Goal: Task Accomplishment & Management: Use online tool/utility

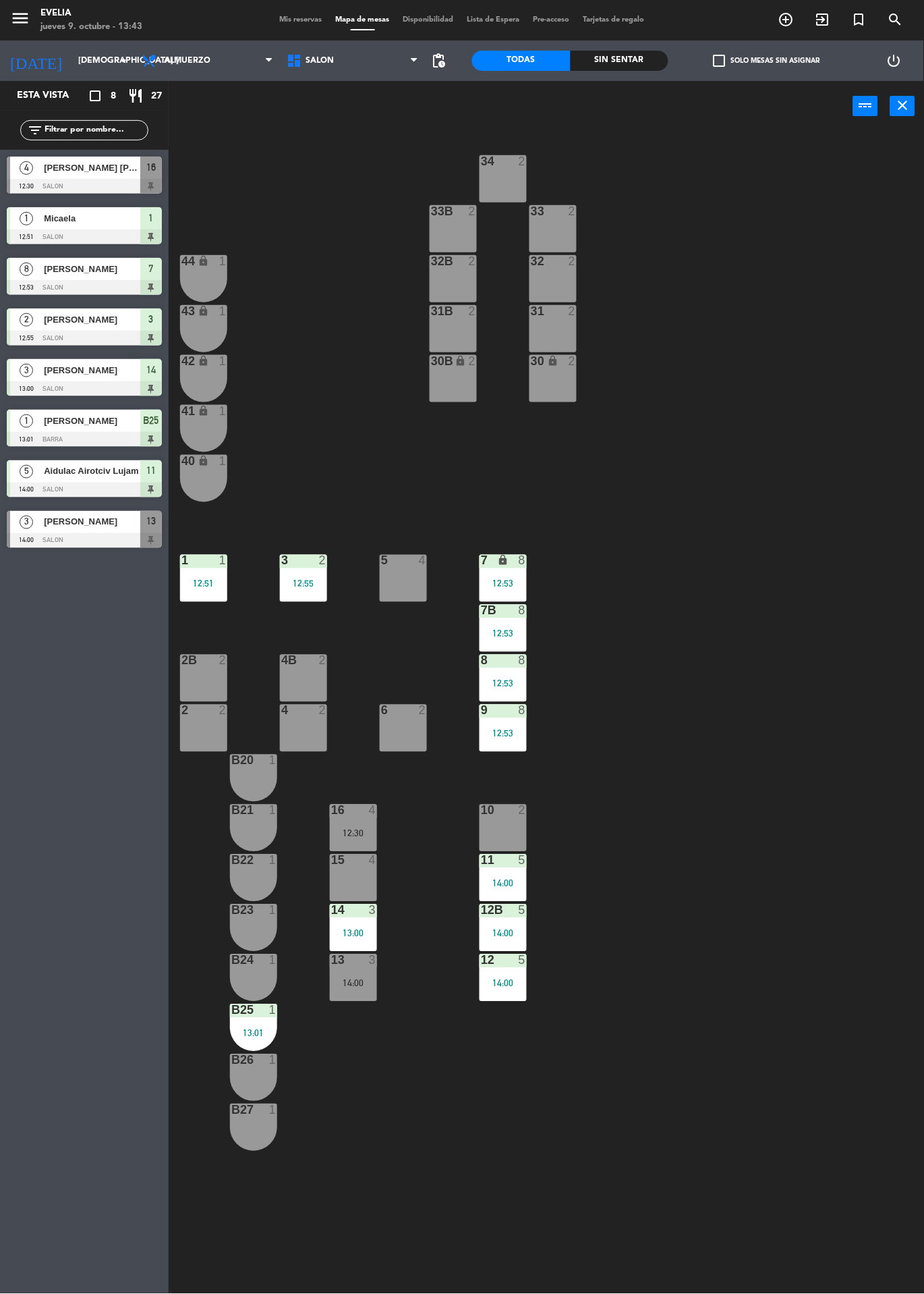
click at [349, 866] on div at bounding box center [354, 861] width 22 height 12
click at [817, 15] on icon "exit_to_app" at bounding box center [823, 19] width 16 height 16
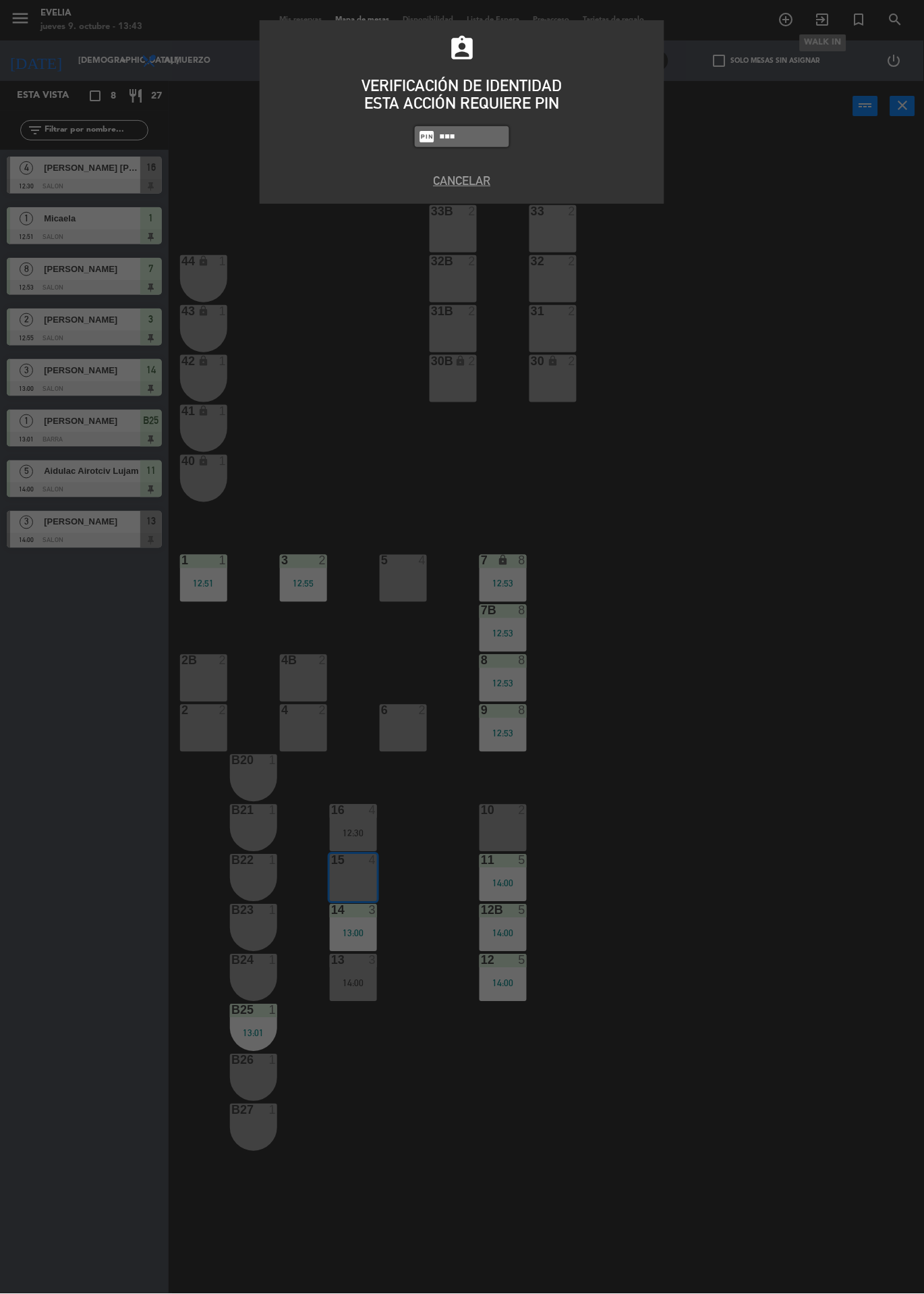
type input "9101"
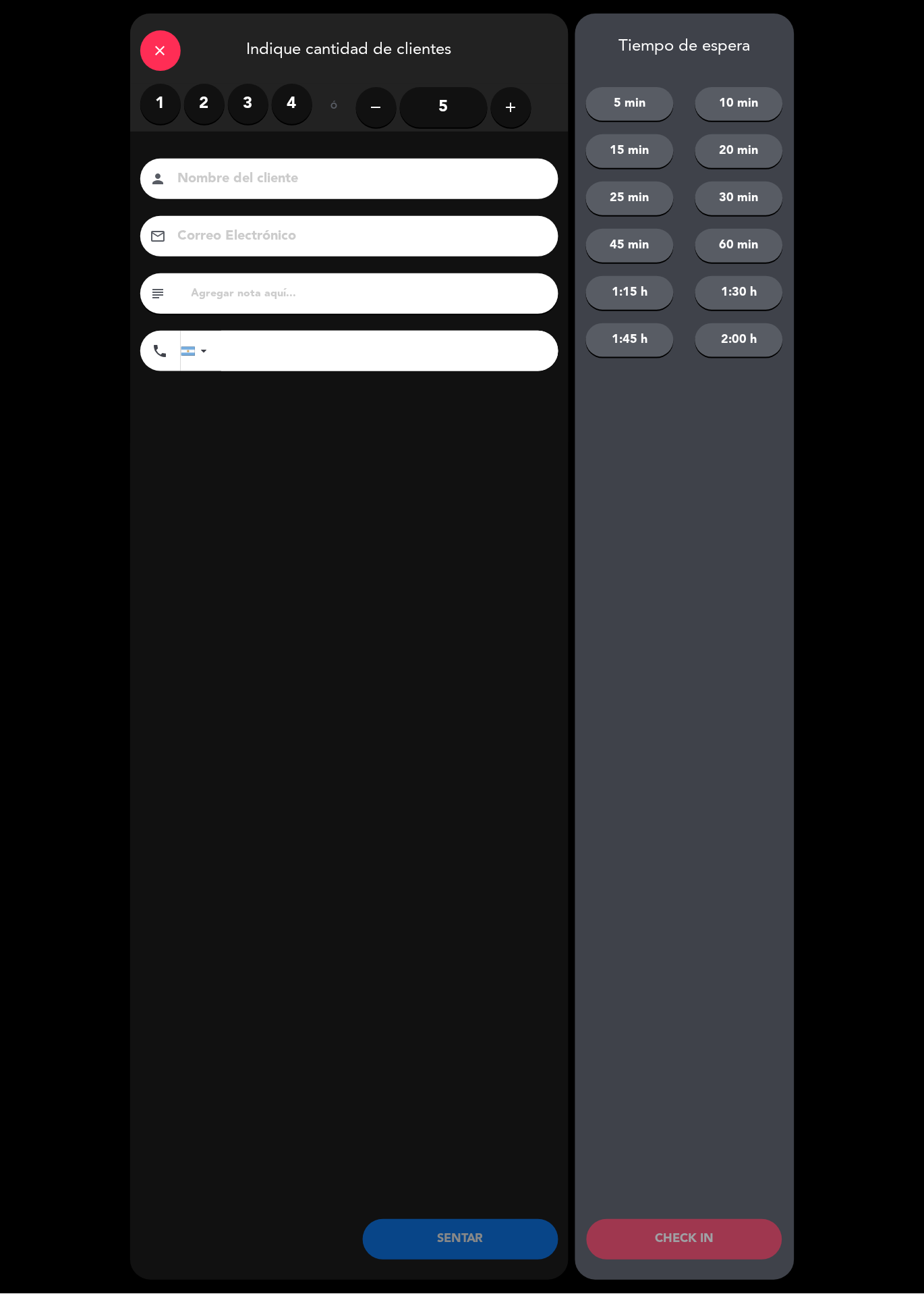
click at [254, 104] on label "3" at bounding box center [248, 104] width 40 height 41
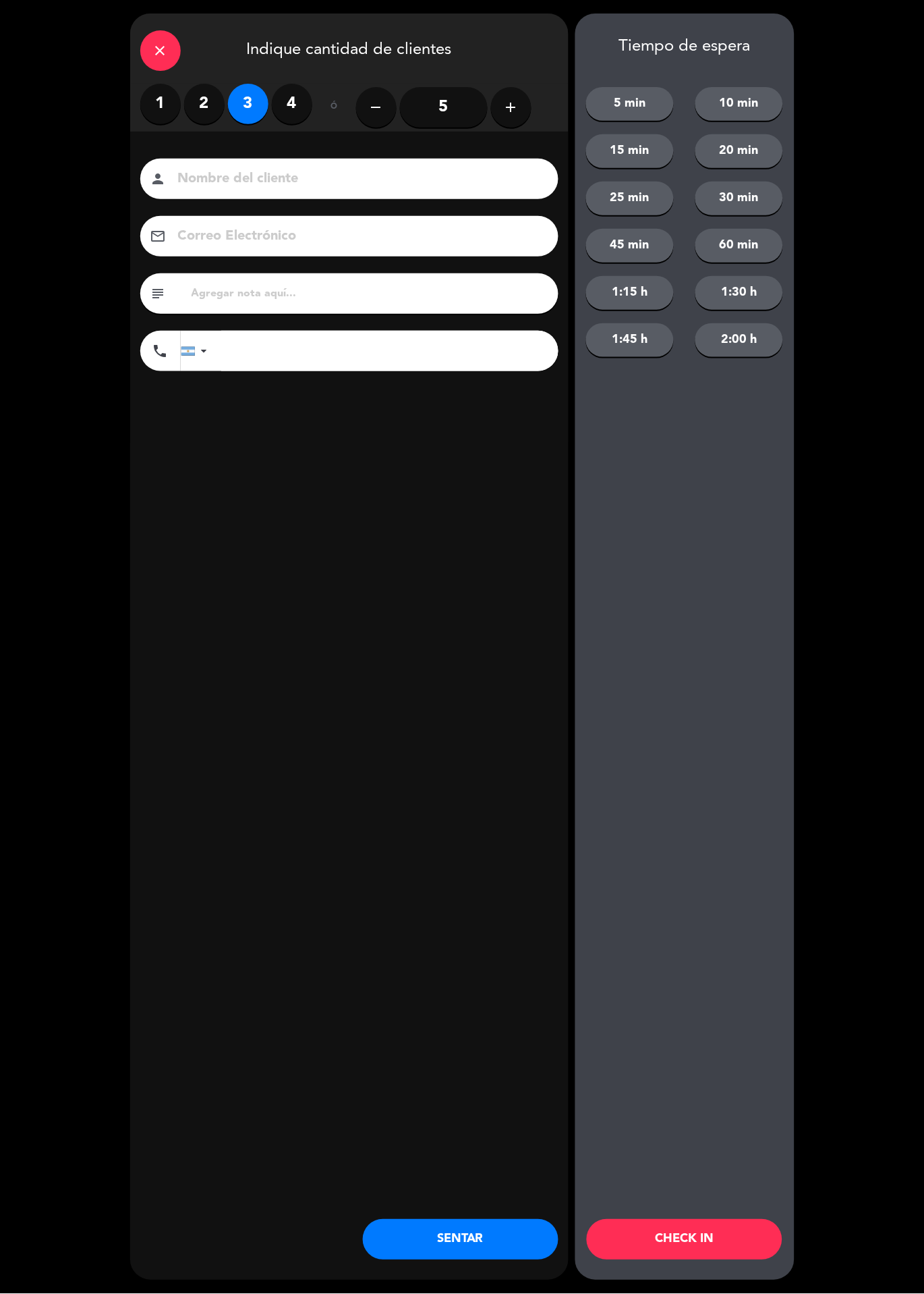
click at [284, 169] on input at bounding box center [359, 179] width 364 height 23
type input "[PERSON_NAME]"
click at [374, 552] on div "close Indique cantidad de clientes 1 2 3 4 ó remove 5 add Nombre del cliente pe…" at bounding box center [349, 647] width 438 height 1267
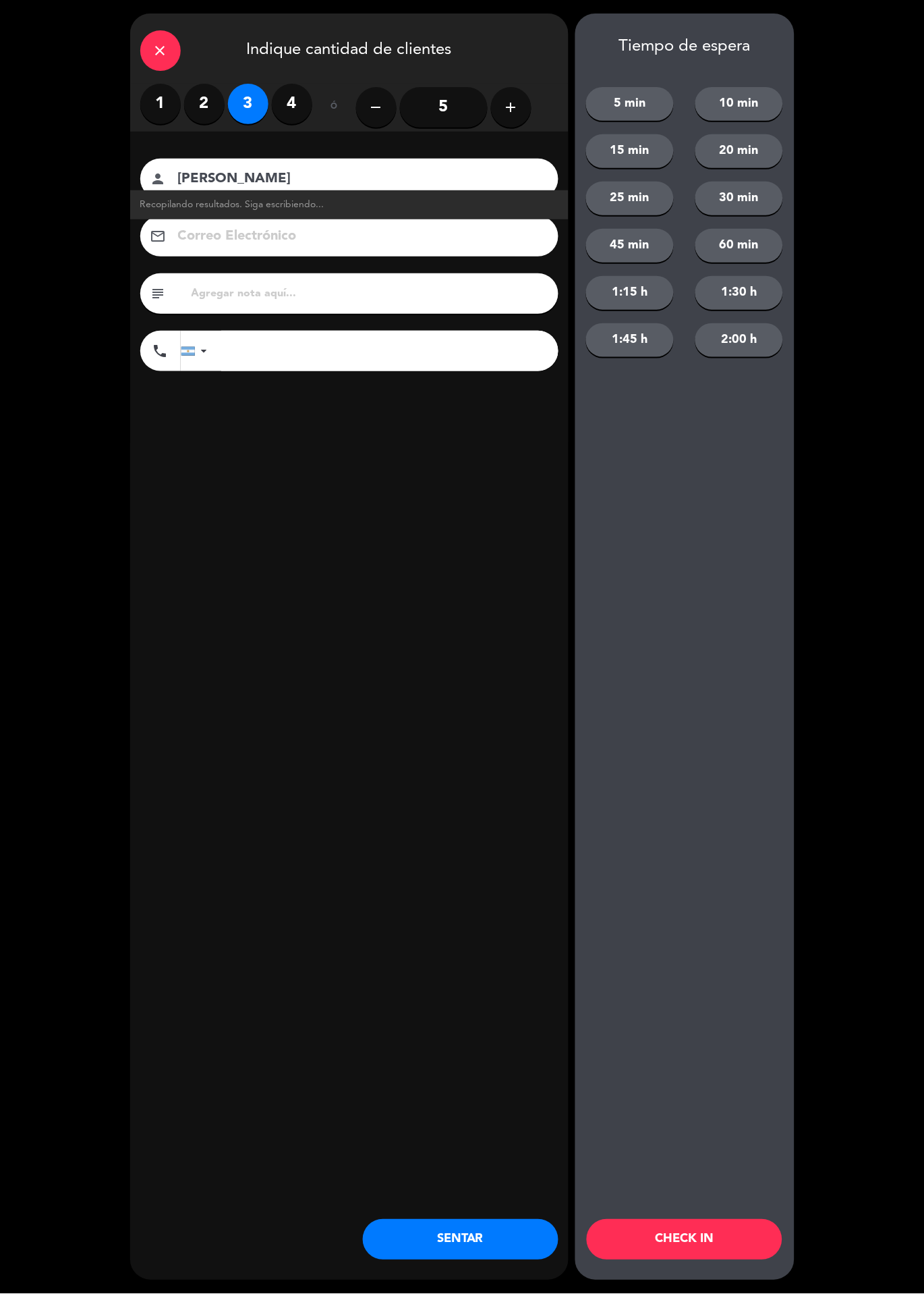
click at [459, 1236] on button "SENTAR" at bounding box center [460, 1240] width 195 height 41
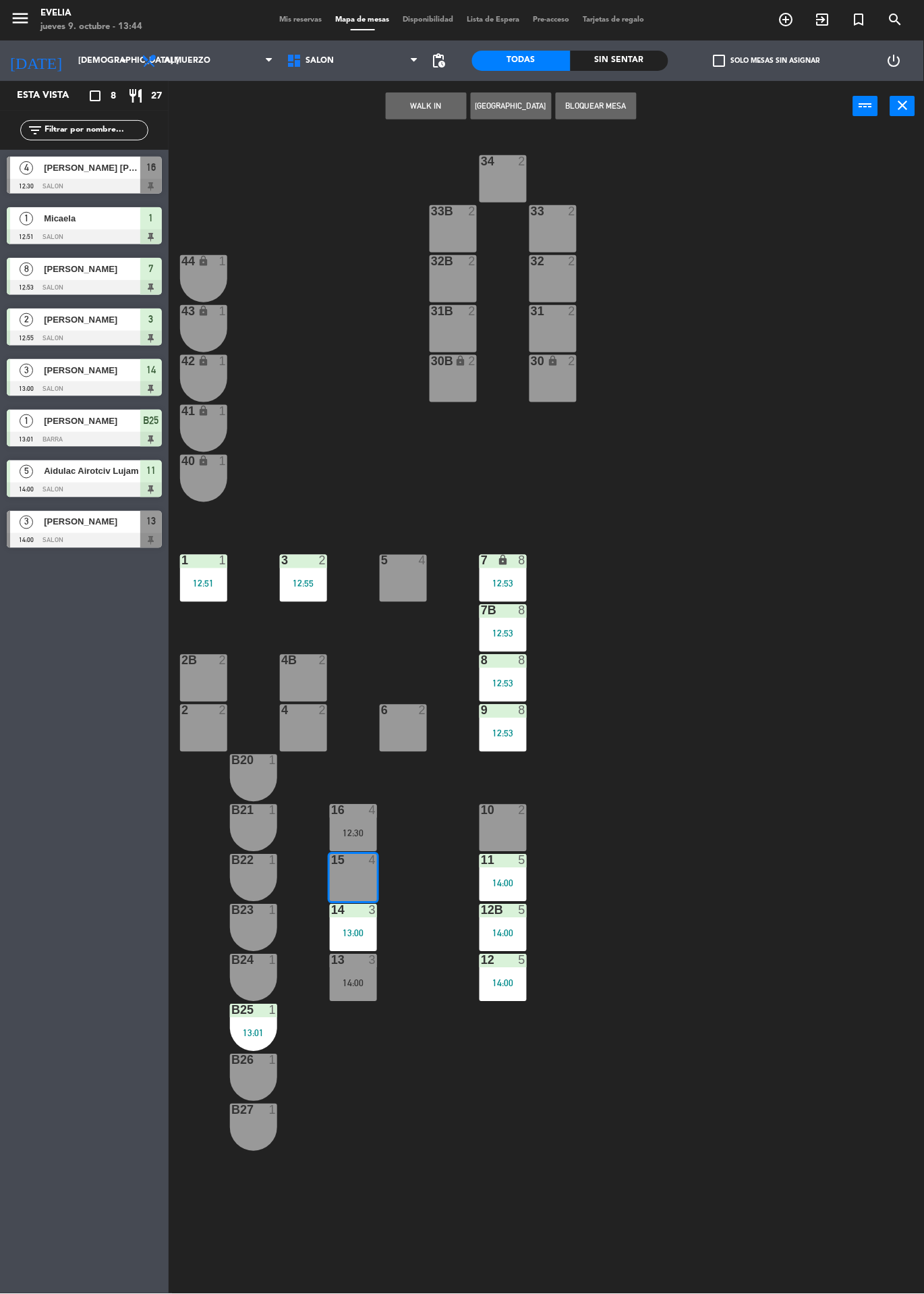
click at [761, 932] on div "34 2 33B 2 33 2 44 lock 1 32B 2 32 2 43 lock 1 31B 2 31 2 42 lock 1 30B lock 2 …" at bounding box center [551, 713] width 746 height 1163
click at [352, 883] on div "15 4" at bounding box center [354, 878] width 47 height 47
click at [729, 715] on div "34 2 33B 2 33 2 44 lock 1 32B 2 32 2 43 lock 1 31B 2 31 2 42 lock 1 30B lock 2 …" at bounding box center [551, 713] width 746 height 1163
